Goal: Browse casually: Explore the website without a specific task or goal

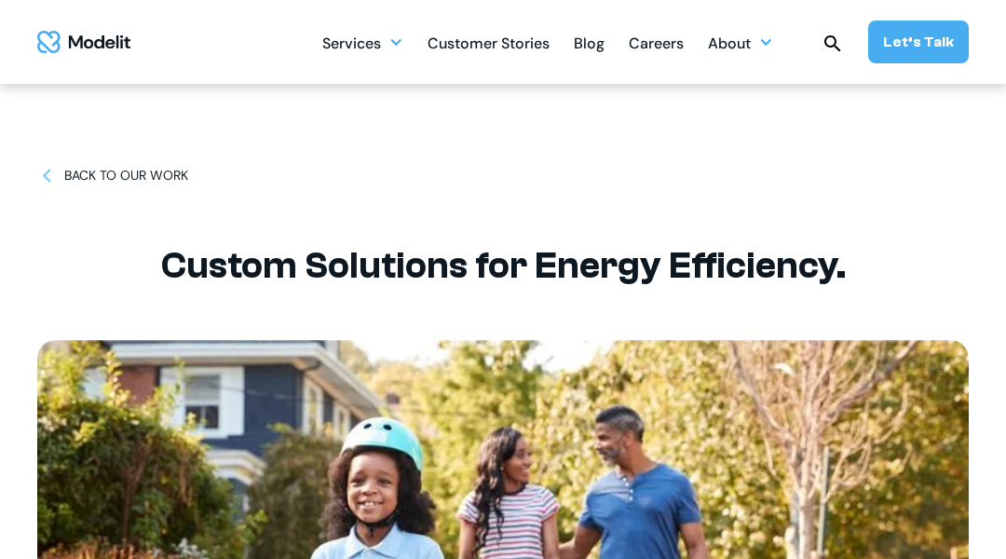
scroll to position [37, 0]
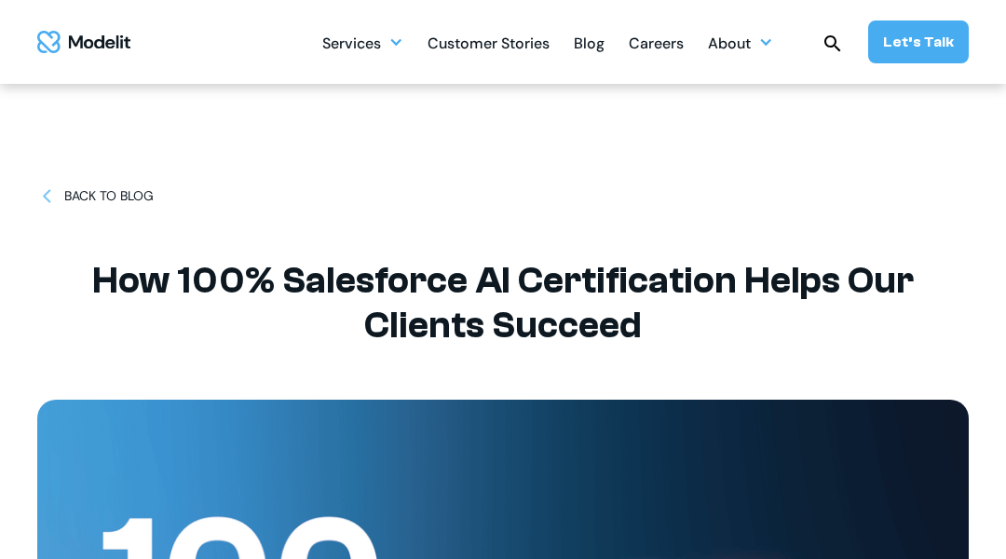
scroll to position [37, 0]
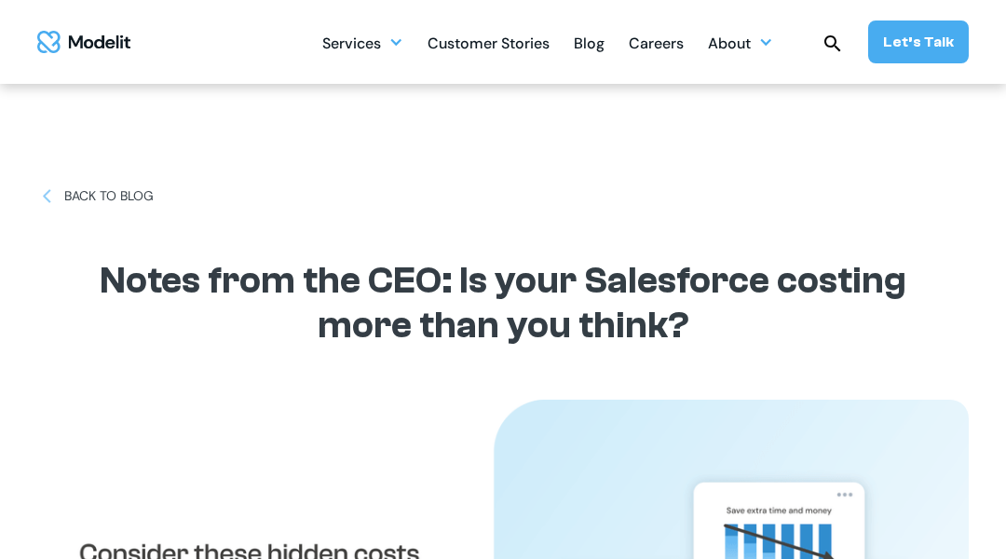
scroll to position [37, 0]
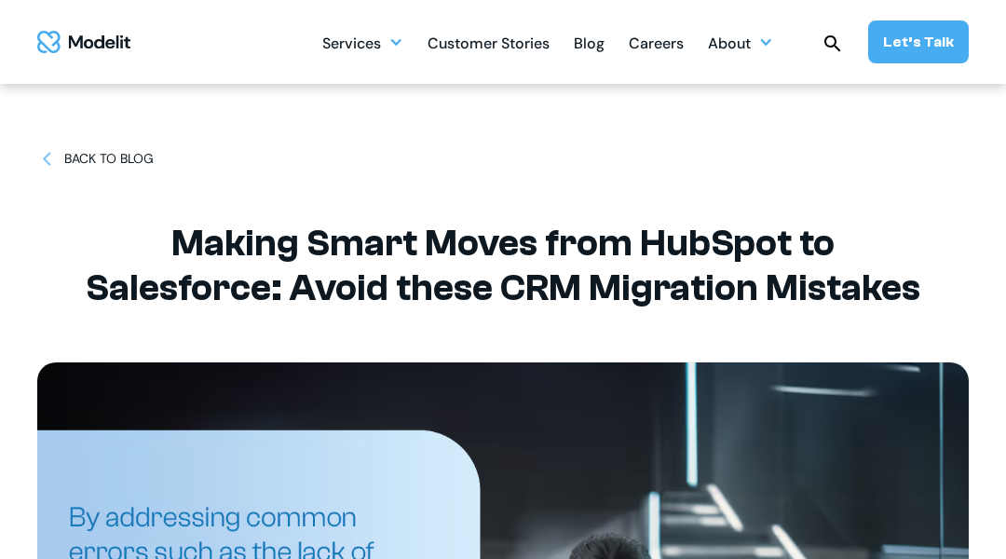
scroll to position [37, 0]
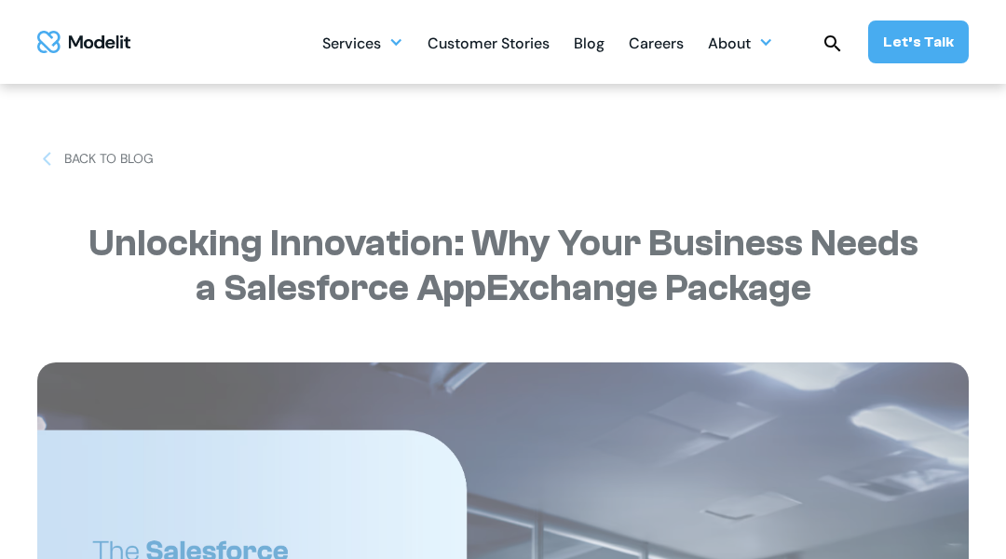
scroll to position [37, 0]
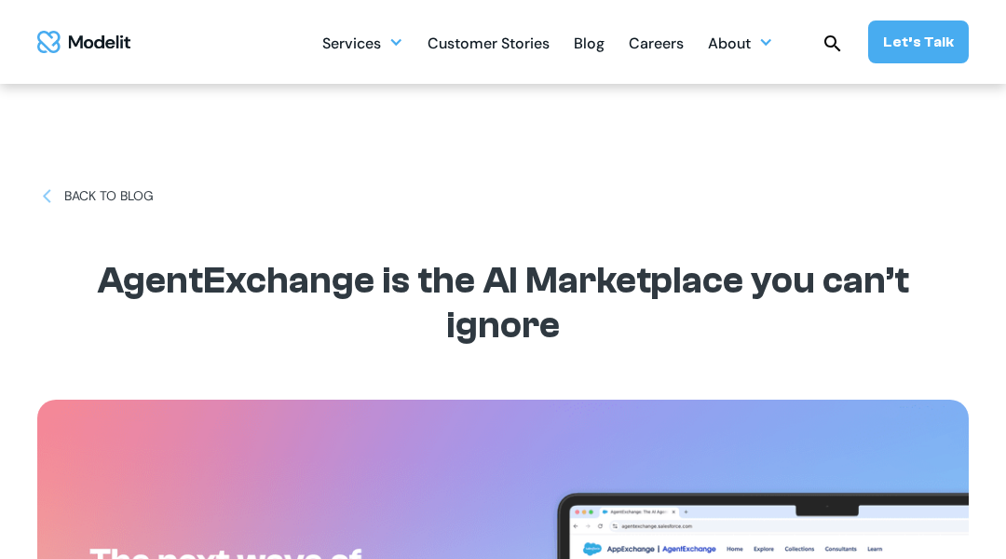
scroll to position [37, 0]
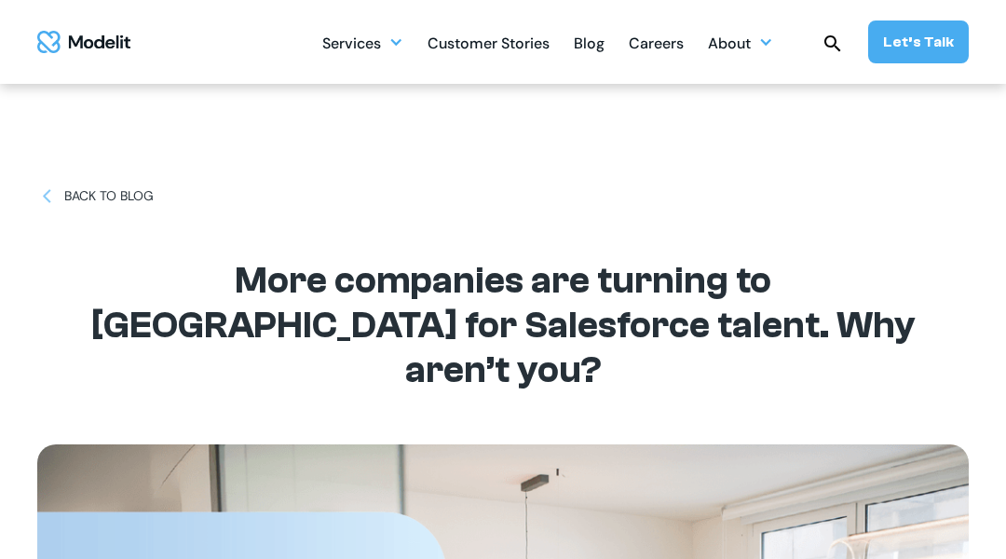
scroll to position [37, 0]
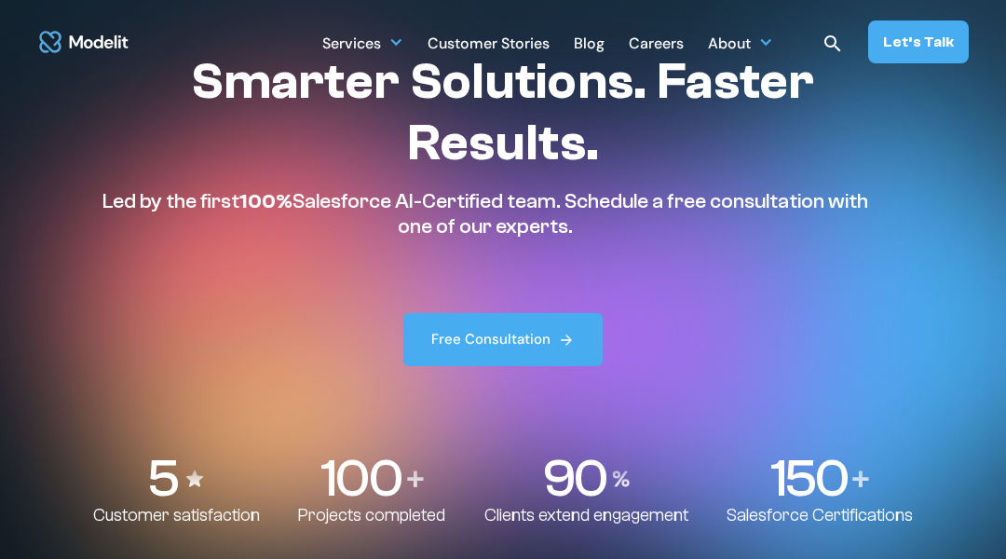
scroll to position [37, 0]
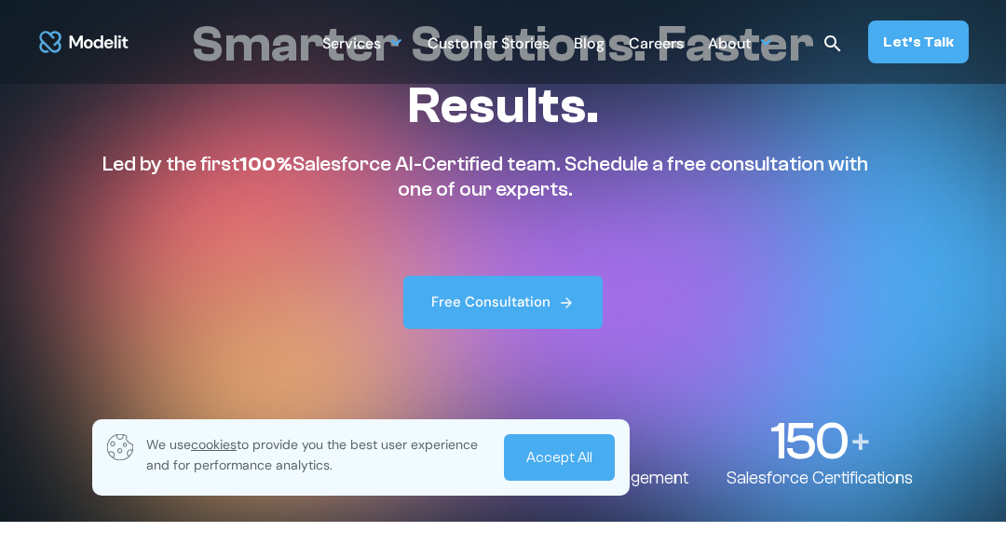
scroll to position [37, 0]
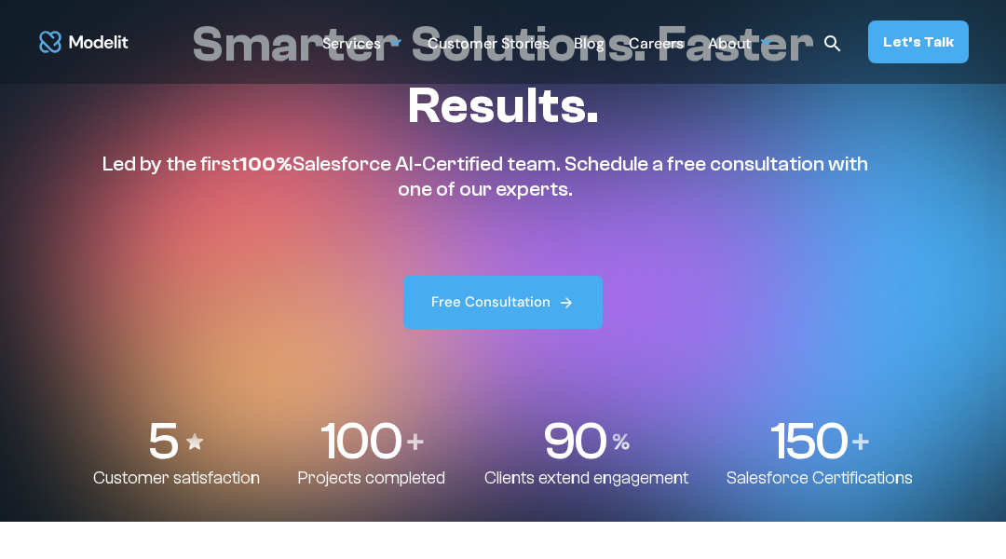
scroll to position [37, 0]
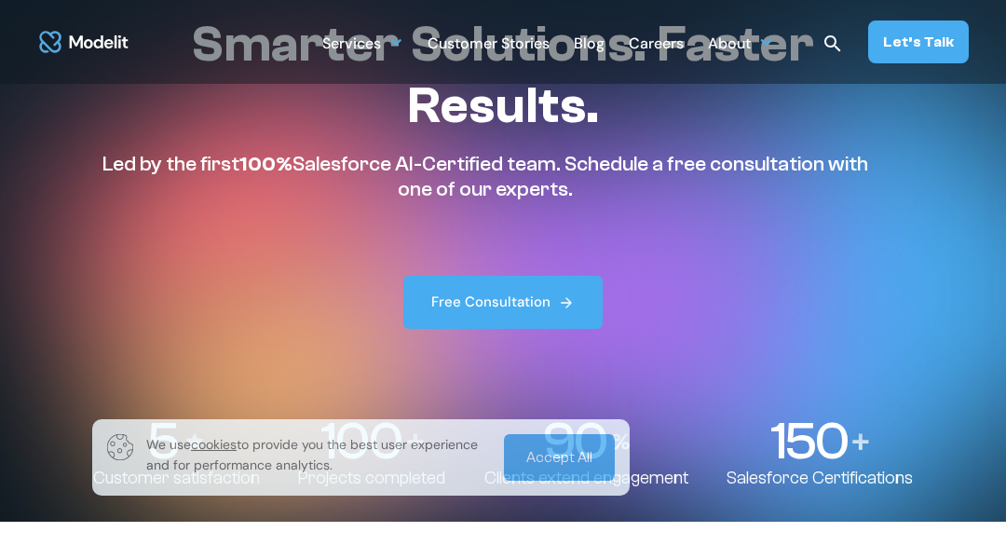
scroll to position [37, 0]
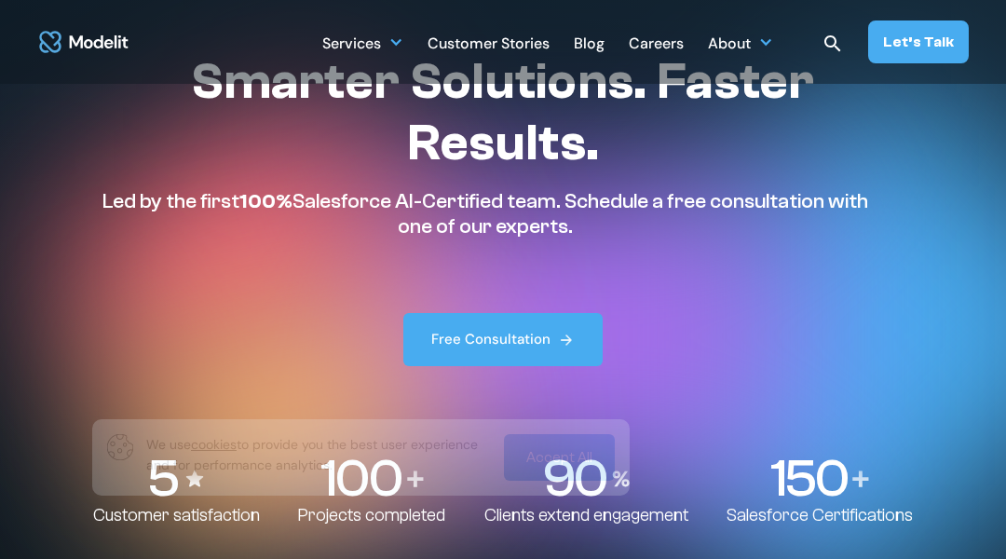
scroll to position [37, 0]
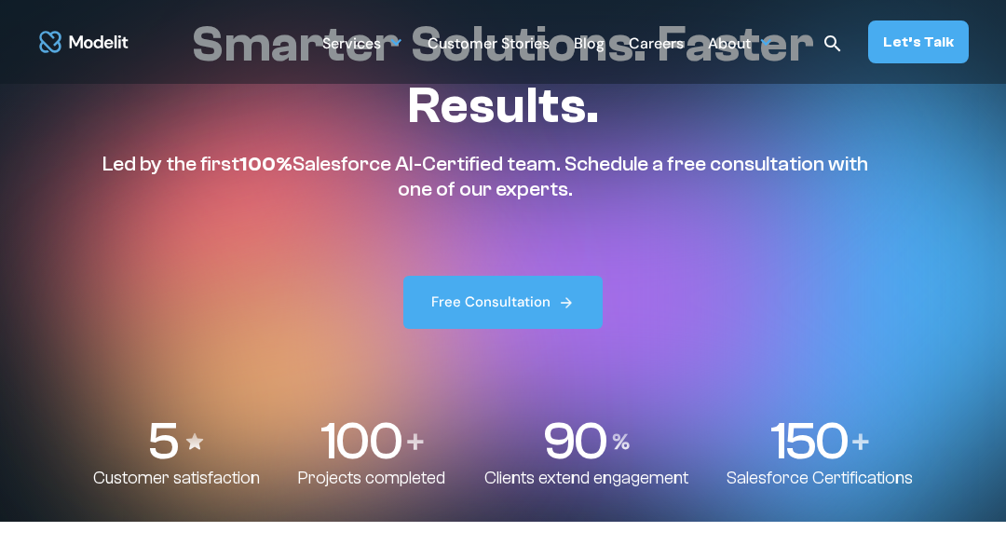
scroll to position [37, 0]
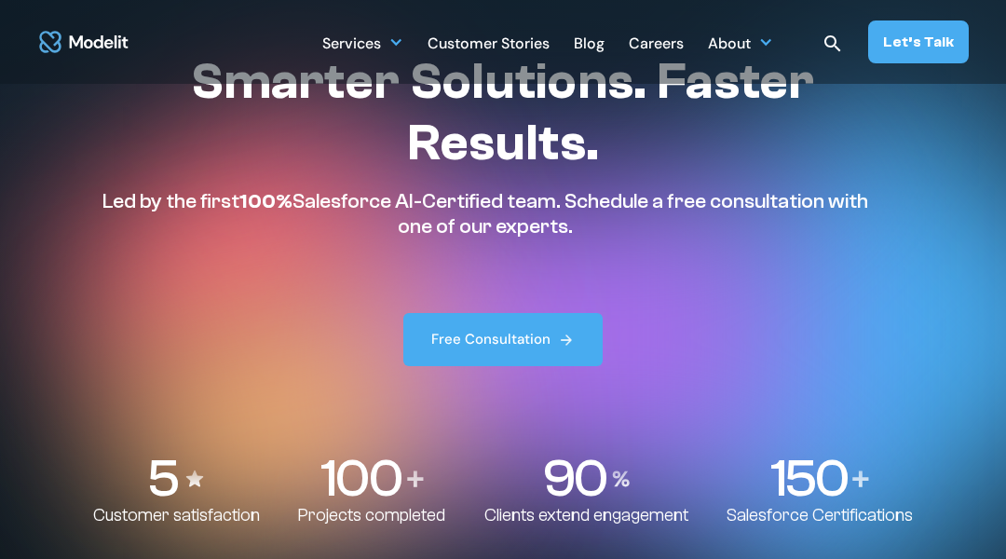
scroll to position [37, 0]
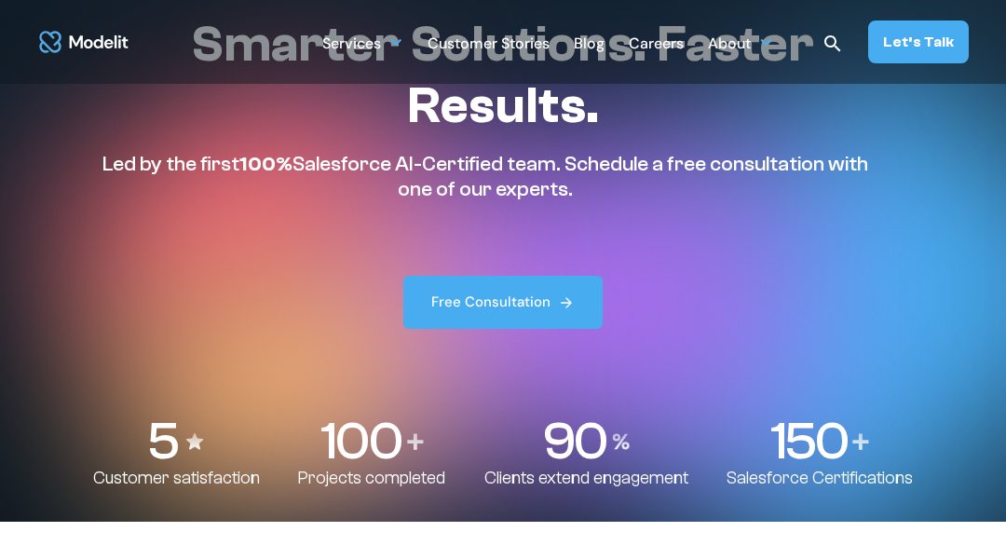
scroll to position [37, 0]
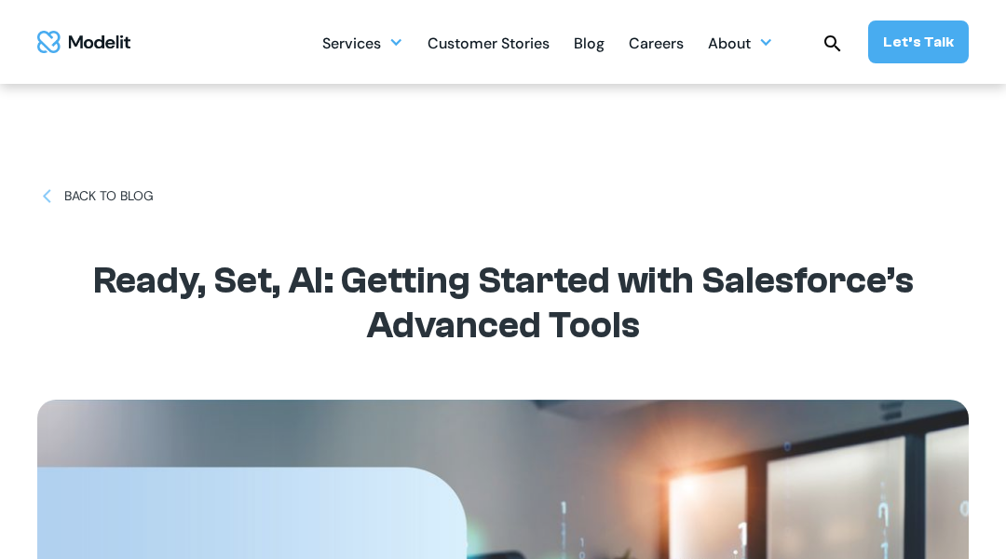
scroll to position [37, 0]
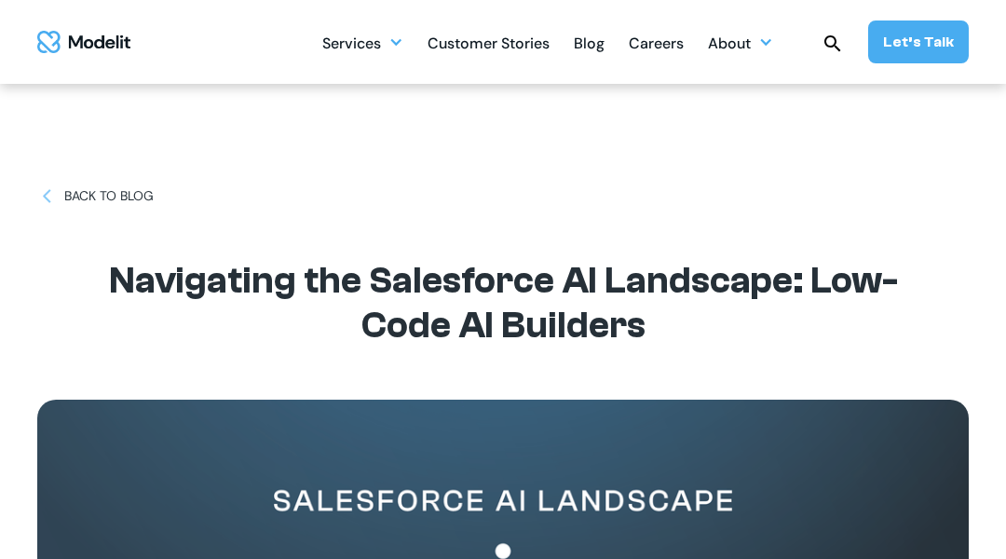
scroll to position [37, 0]
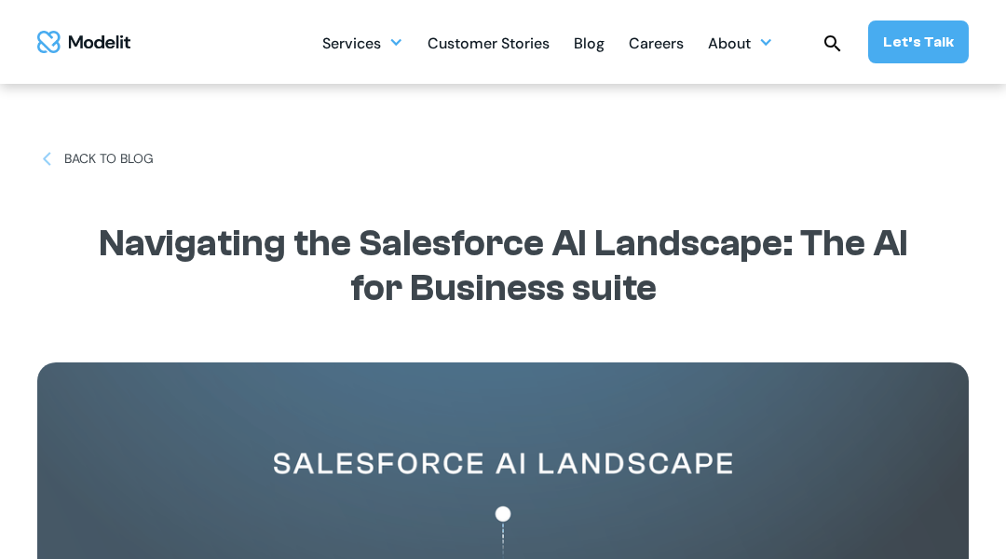
scroll to position [37, 0]
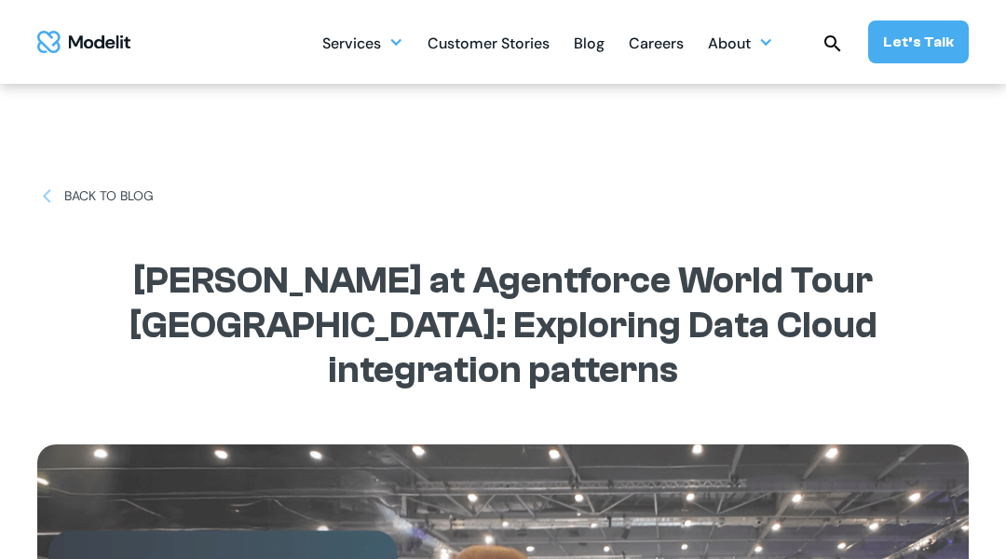
scroll to position [37, 0]
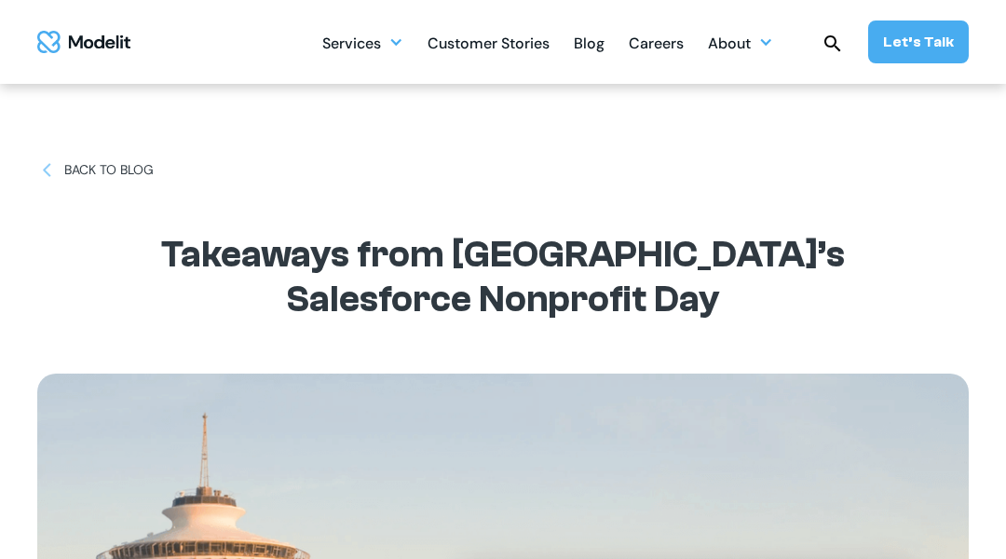
scroll to position [37, 0]
